Goal: Information Seeking & Learning: Learn about a topic

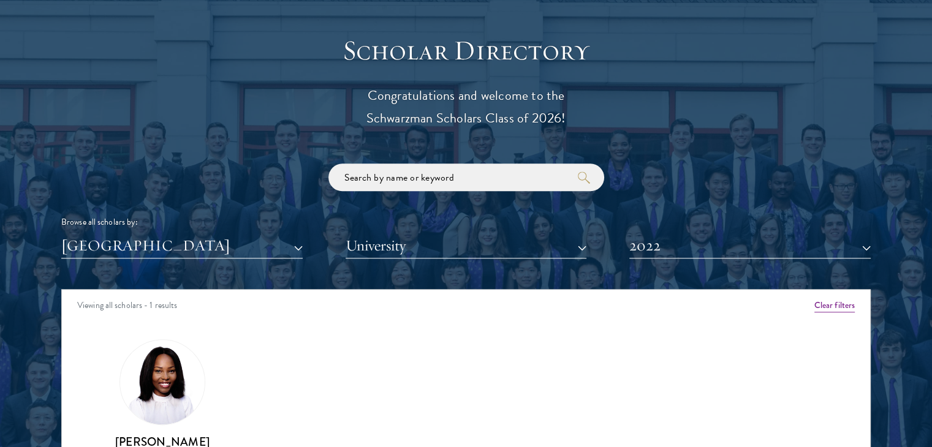
scroll to position [1470, 0]
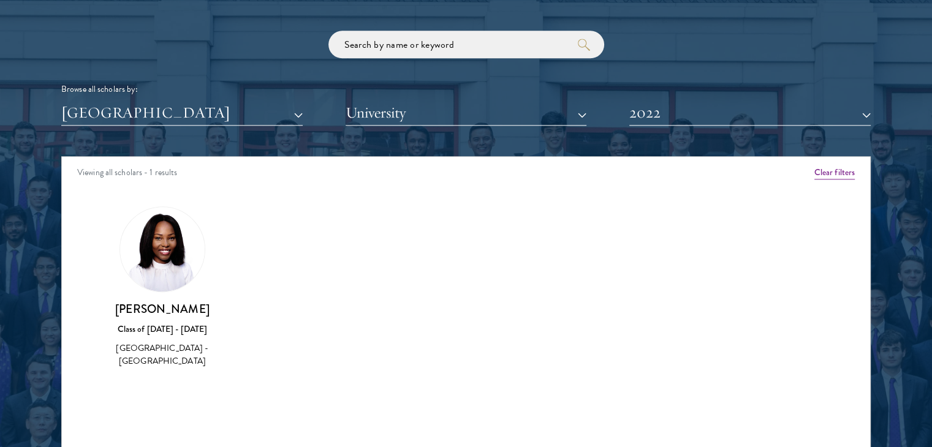
click at [167, 301] on h3 "[PERSON_NAME]" at bounding box center [162, 308] width 127 height 15
click at [157, 282] on img at bounding box center [162, 249] width 85 height 85
click at [98, 110] on button "[GEOGRAPHIC_DATA]" at bounding box center [181, 112] width 241 height 25
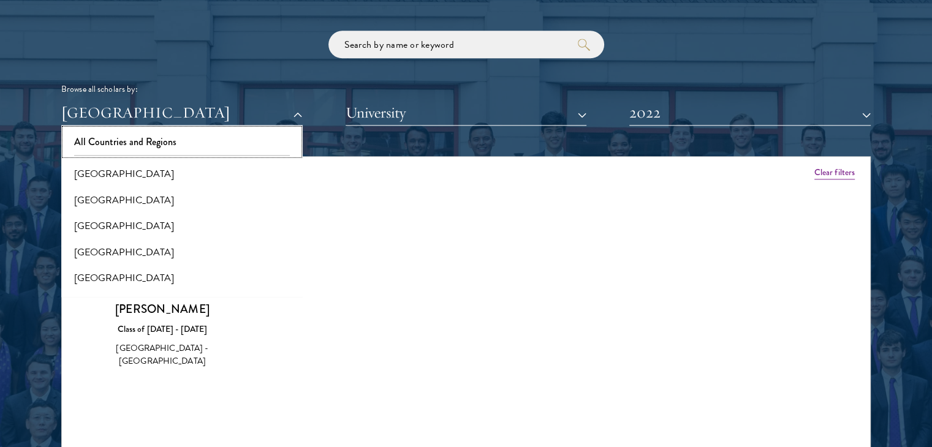
click at [130, 130] on button "All Countries and Regions" at bounding box center [182, 142] width 234 height 26
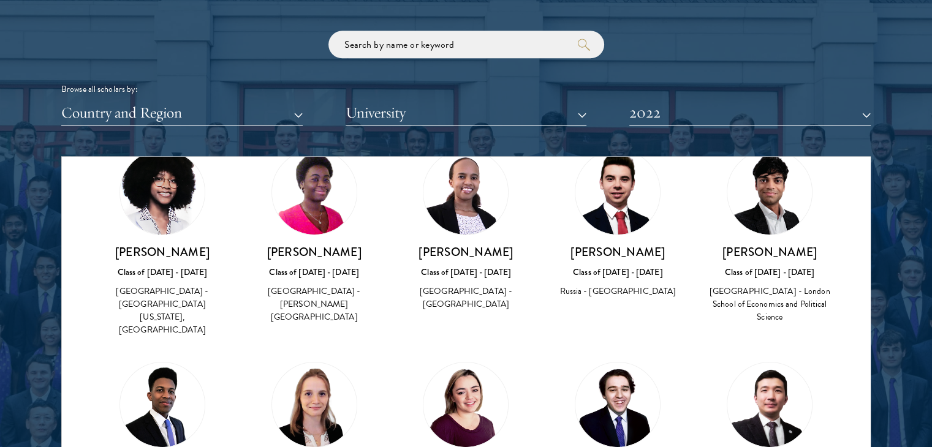
scroll to position [184, 0]
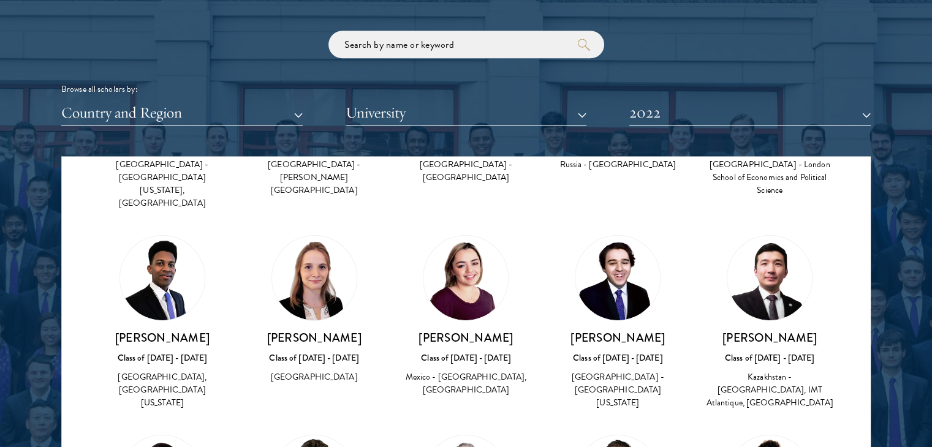
click at [766, 371] on div "Kazakhstan - [GEOGRAPHIC_DATA], IMT Atlantique, [GEOGRAPHIC_DATA]" at bounding box center [769, 390] width 127 height 39
click at [751, 302] on div "[PERSON_NAME] Class of [DATE] - [DATE] [GEOGRAPHIC_DATA] - [GEOGRAPHIC_DATA], I…" at bounding box center [769, 322] width 127 height 175
click at [509, 339] on div "[PERSON_NAME] Class of [DATE] - [DATE] [GEOGRAPHIC_DATA] - [GEOGRAPHIC_DATA], […" at bounding box center [466, 363] width 127 height 67
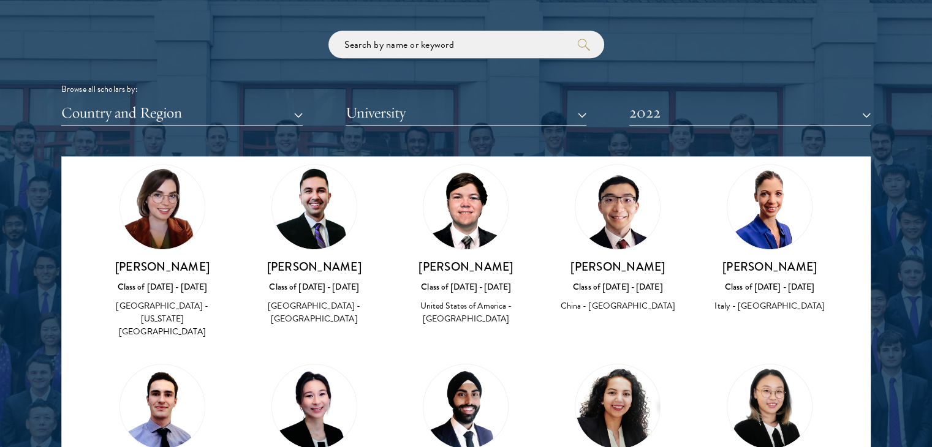
scroll to position [796, 0]
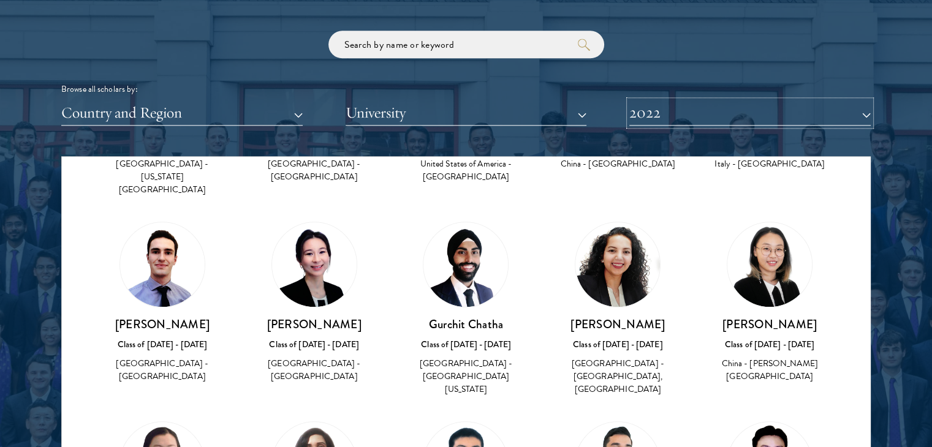
click at [701, 113] on button "2022" at bounding box center [749, 112] width 241 height 25
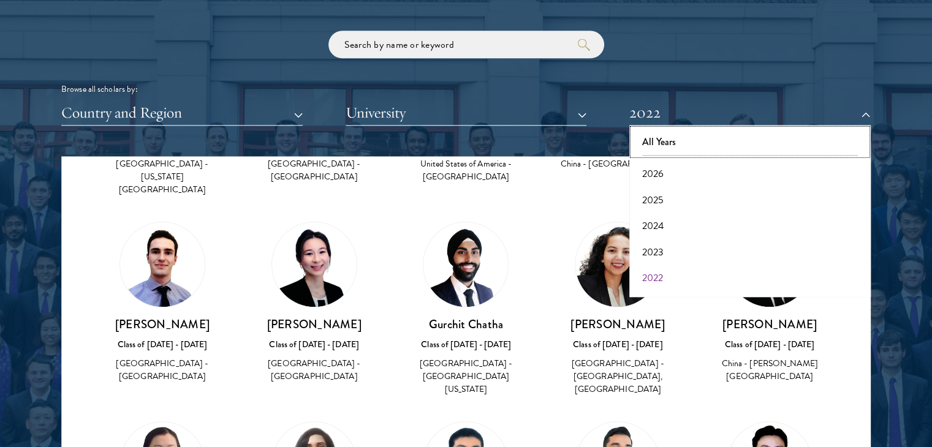
click at [670, 139] on button "All Years" at bounding box center [750, 142] width 234 height 26
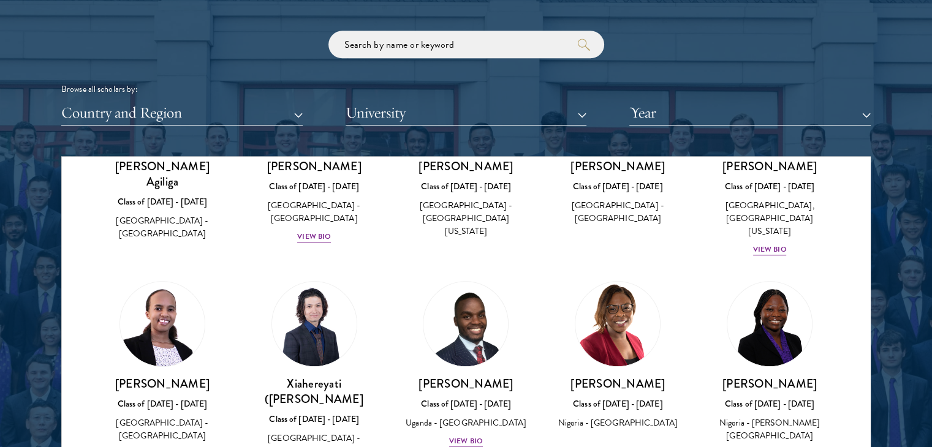
scroll to position [1103, 0]
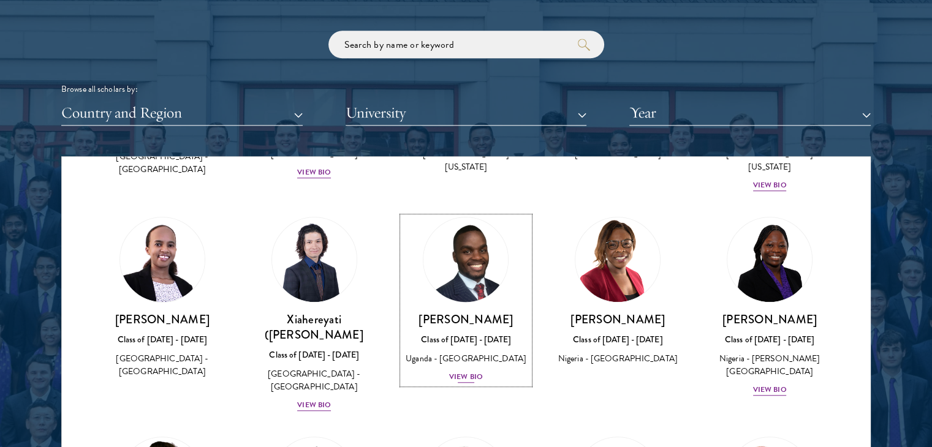
click at [464, 371] on div "View Bio" at bounding box center [466, 377] width 34 height 12
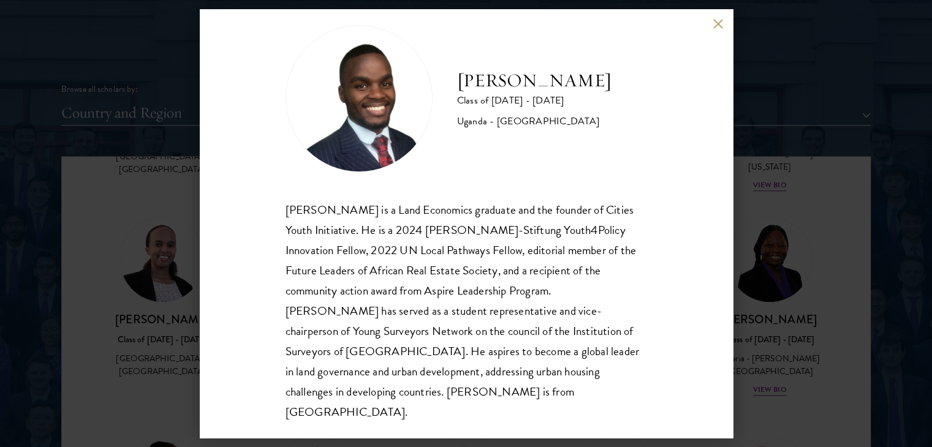
scroll to position [21, 0]
click at [820, 286] on div "[PERSON_NAME] Class of [DATE] - [DATE] [GEOGRAPHIC_DATA] - [GEOGRAPHIC_DATA] [G…" at bounding box center [466, 223] width 932 height 447
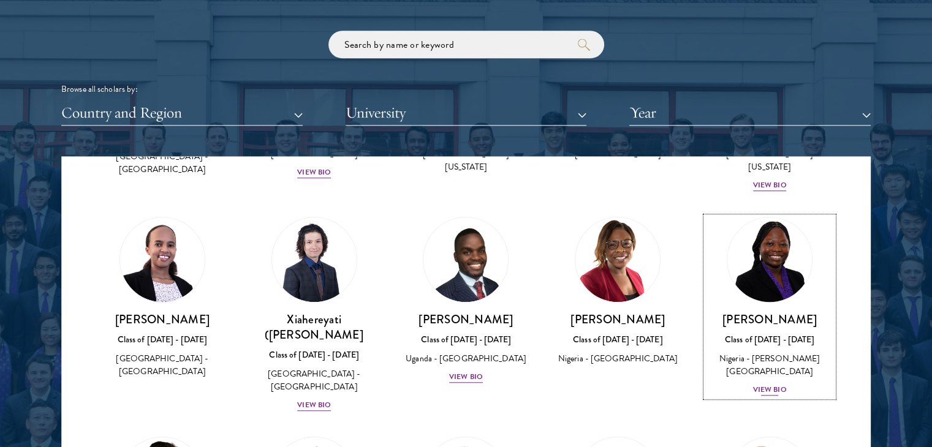
click at [777, 330] on div "[PERSON_NAME] Class of [DATE] - [DATE] [GEOGRAPHIC_DATA] - [PERSON_NAME][GEOGRA…" at bounding box center [769, 354] width 127 height 85
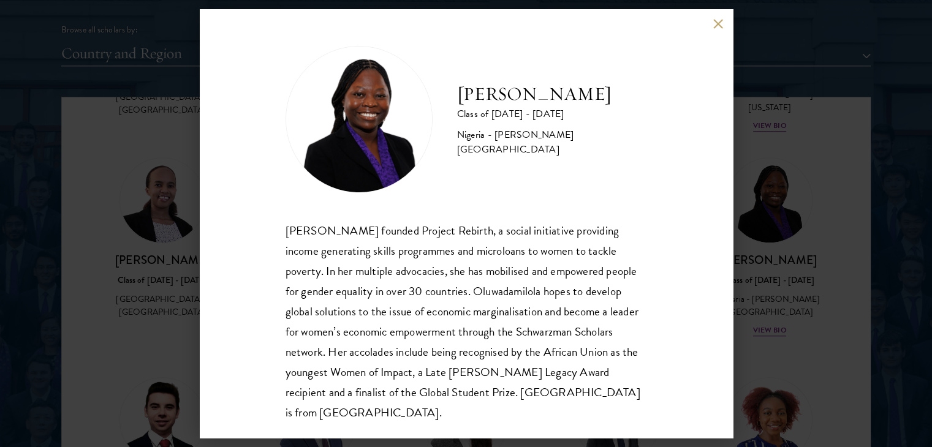
scroll to position [1593, 0]
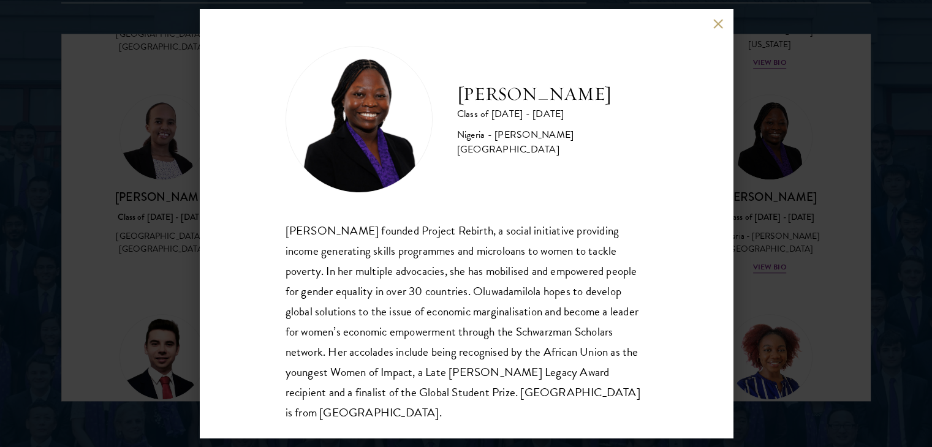
click at [769, 317] on div "[PERSON_NAME] Class of [DATE] - [DATE] [GEOGRAPHIC_DATA] - [PERSON_NAME][GEOGRA…" at bounding box center [466, 223] width 932 height 447
